Goal: Information Seeking & Learning: Learn about a topic

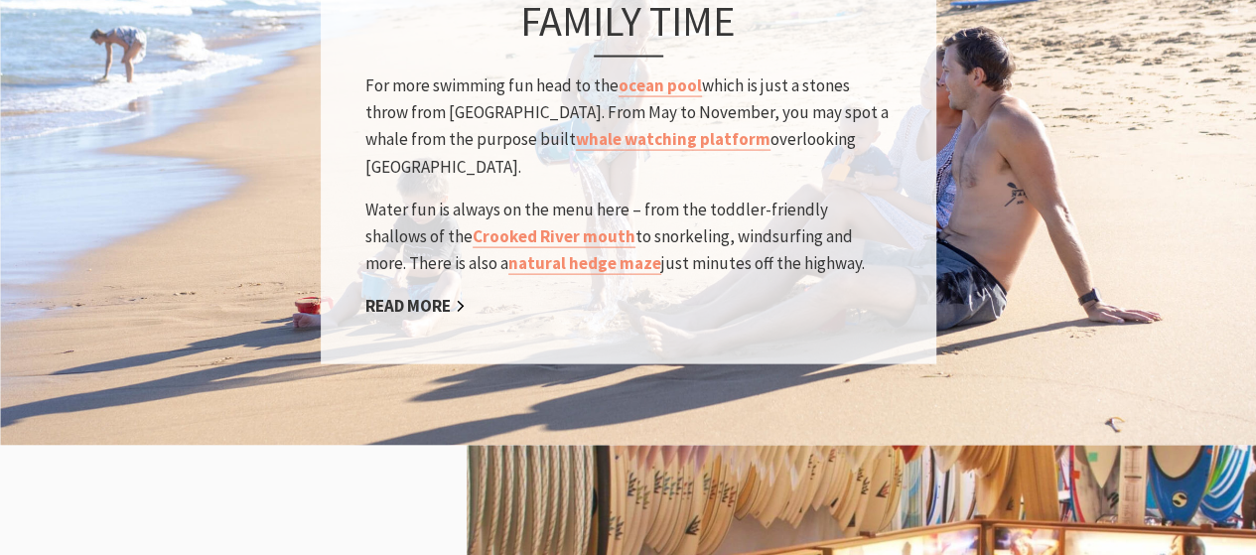
scroll to position [1855, 0]
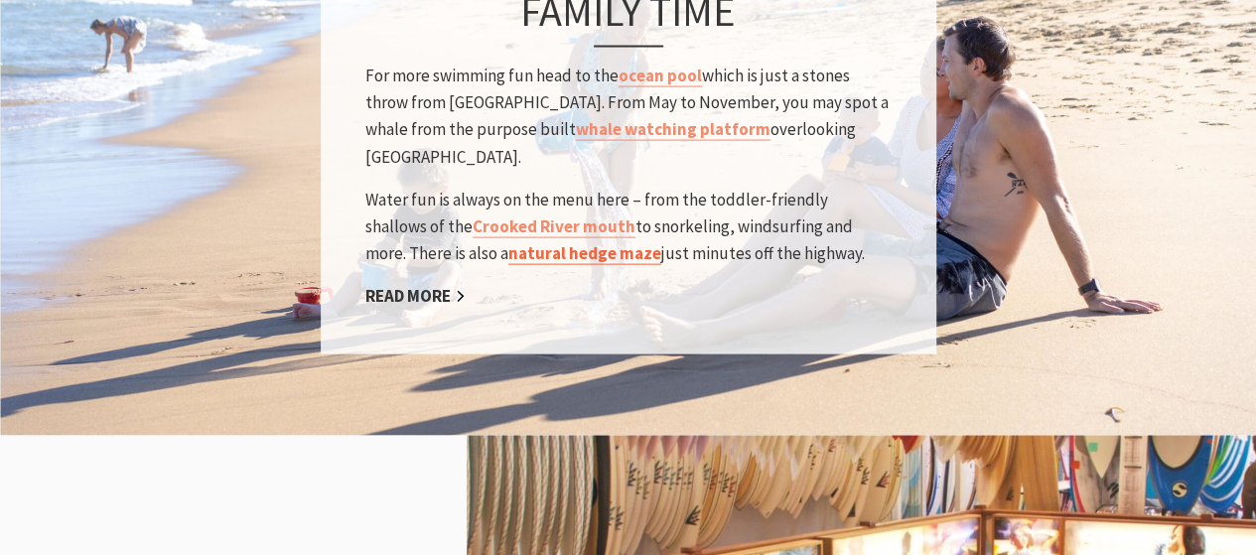
click at [512, 241] on link "natural hedge maze" at bounding box center [584, 252] width 153 height 23
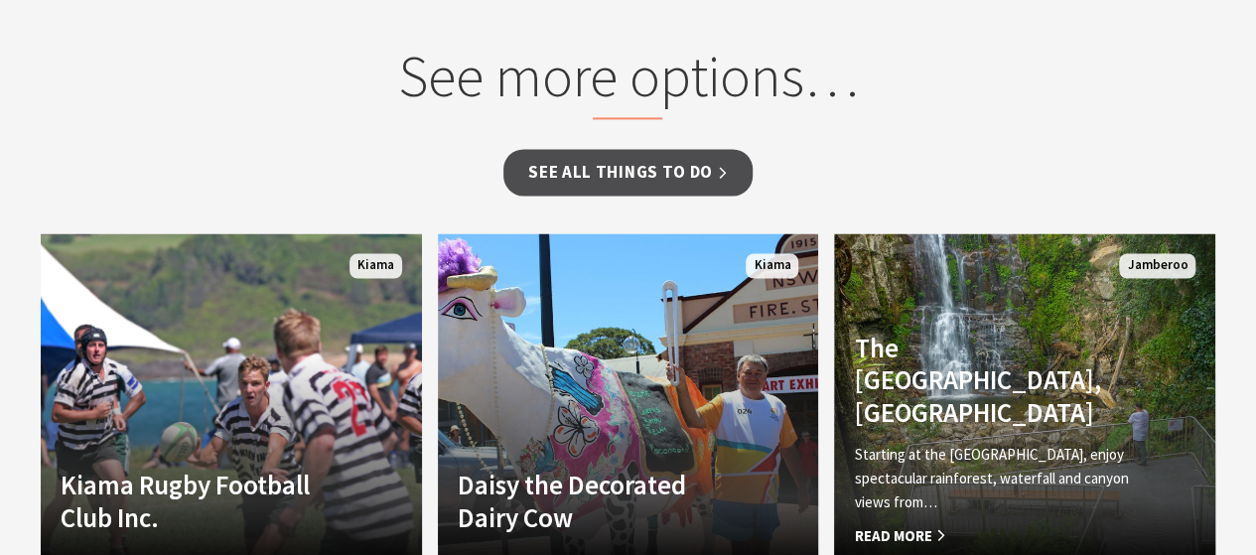
scroll to position [1563, 0]
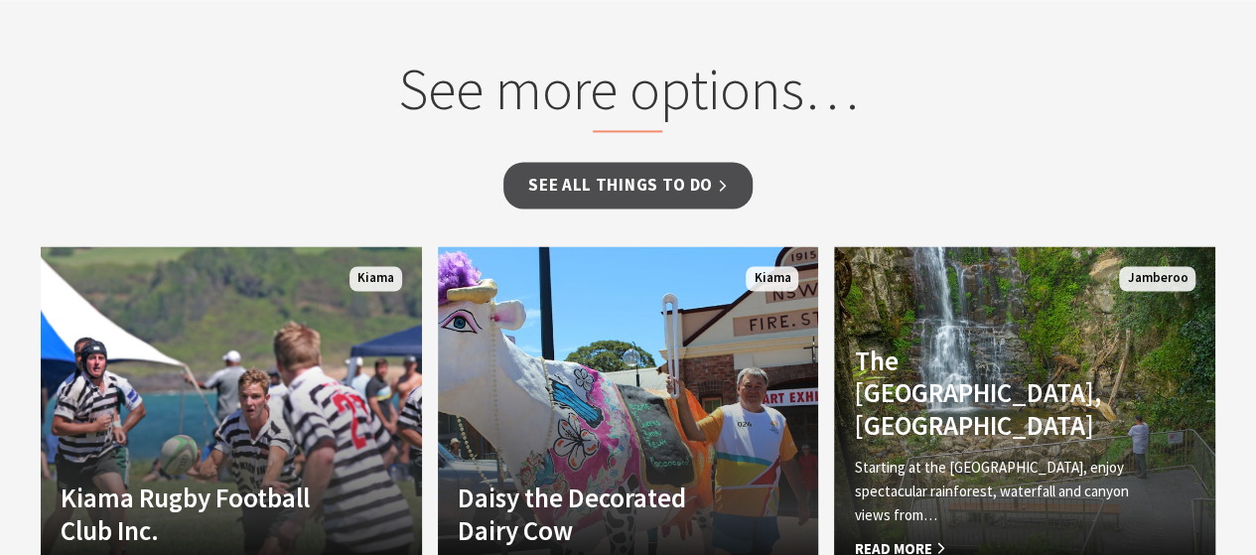
drag, startPoint x: 935, startPoint y: 362, endPoint x: 1223, endPoint y: 493, distance: 316.3
click at [1223, 493] on section "See more options… See all Things To Do Another Image Used Kiama Rugby Football …" at bounding box center [628, 321] width 1256 height 642
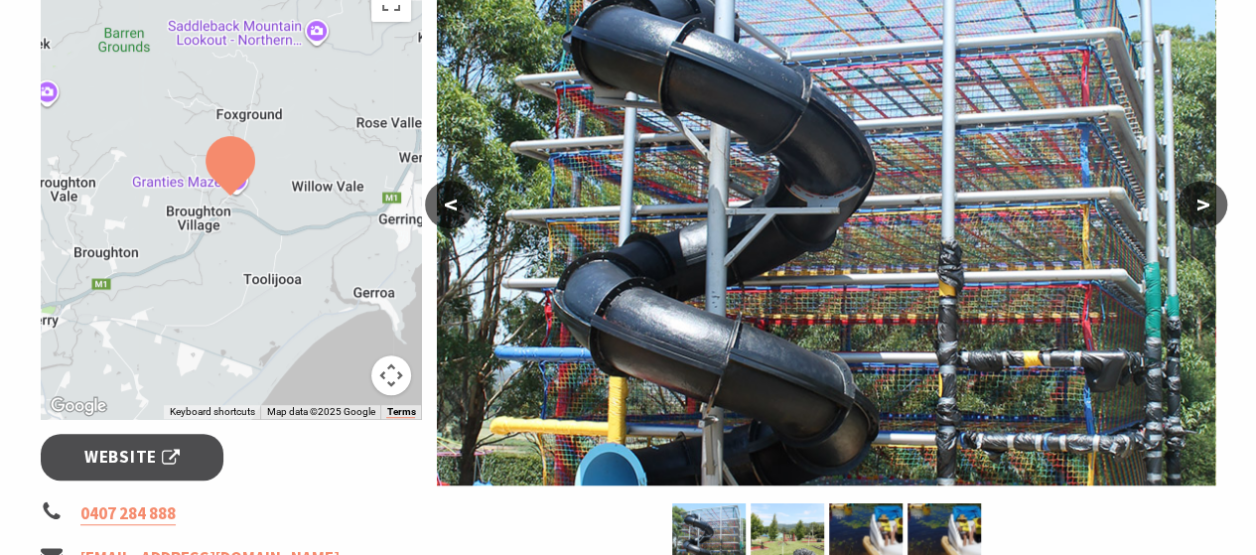
scroll to position [0, 0]
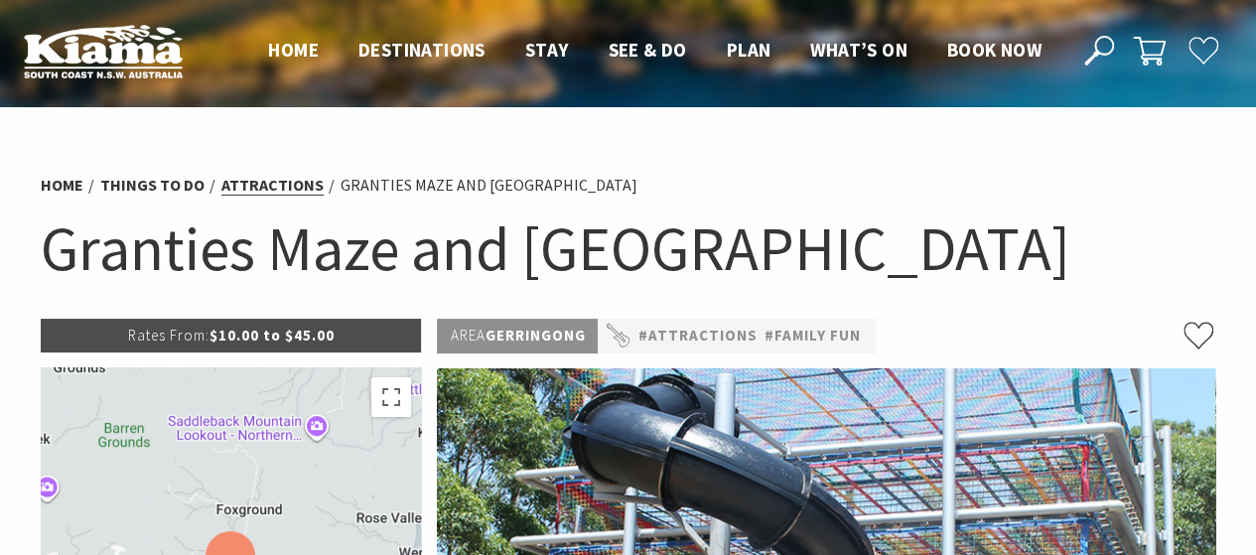
click at [272, 175] on link "Attractions" at bounding box center [272, 185] width 102 height 21
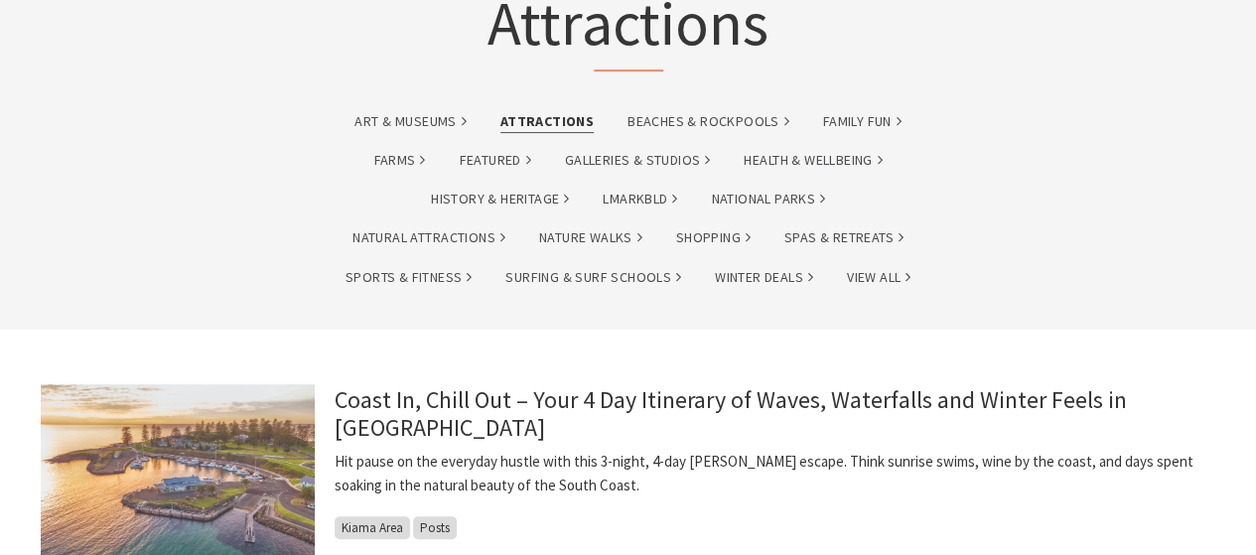
scroll to position [538, 0]
